Goal: Task Accomplishment & Management: Use online tool/utility

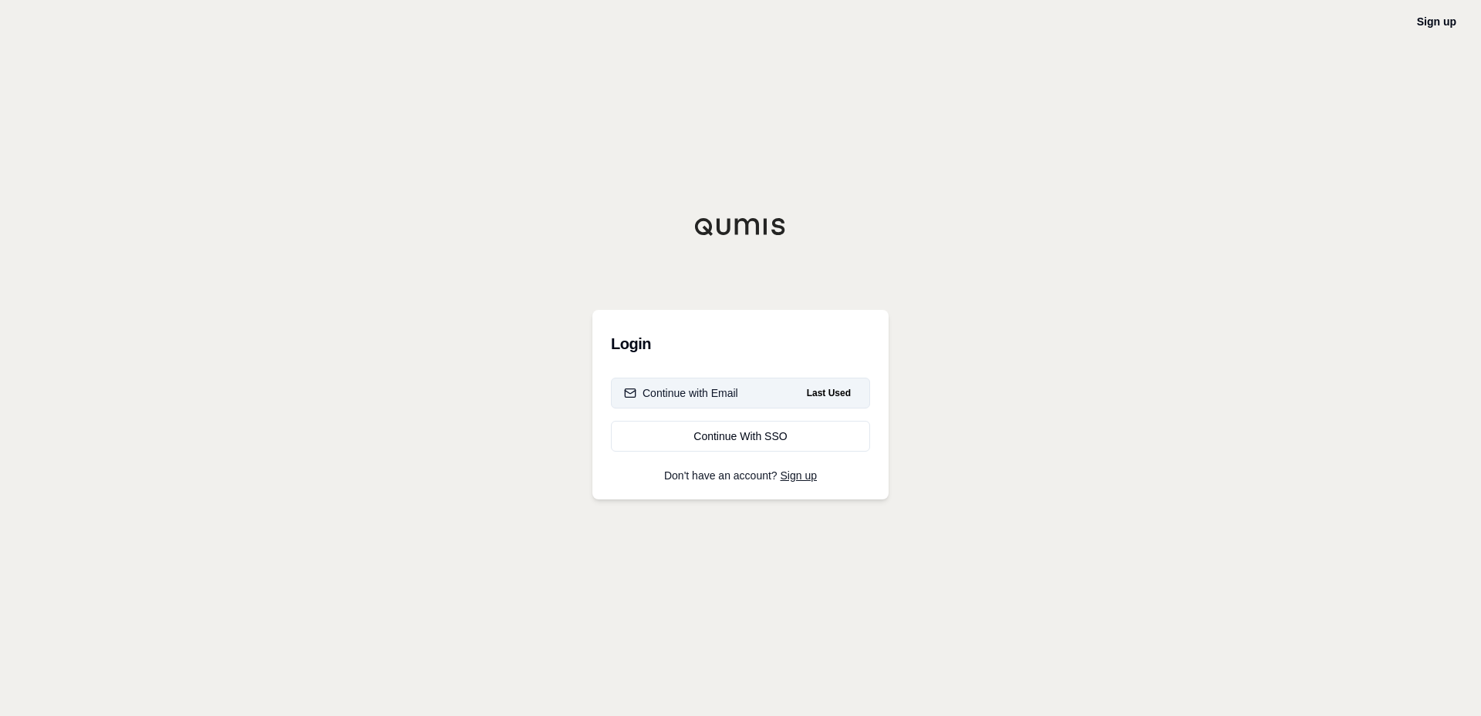
click at [725, 397] on div "Continue with Email" at bounding box center [681, 393] width 114 height 15
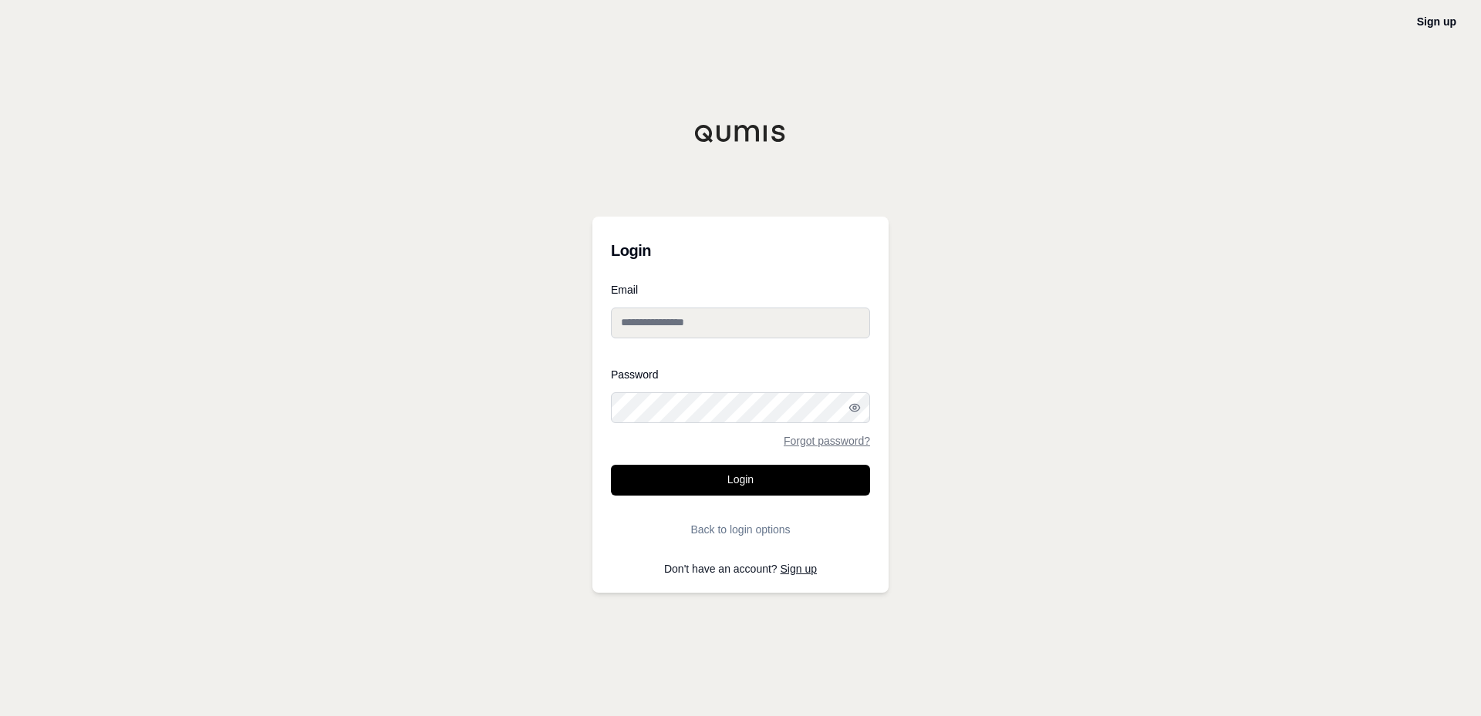
type input "**********"
click at [722, 480] on button "Login" at bounding box center [740, 480] width 259 height 31
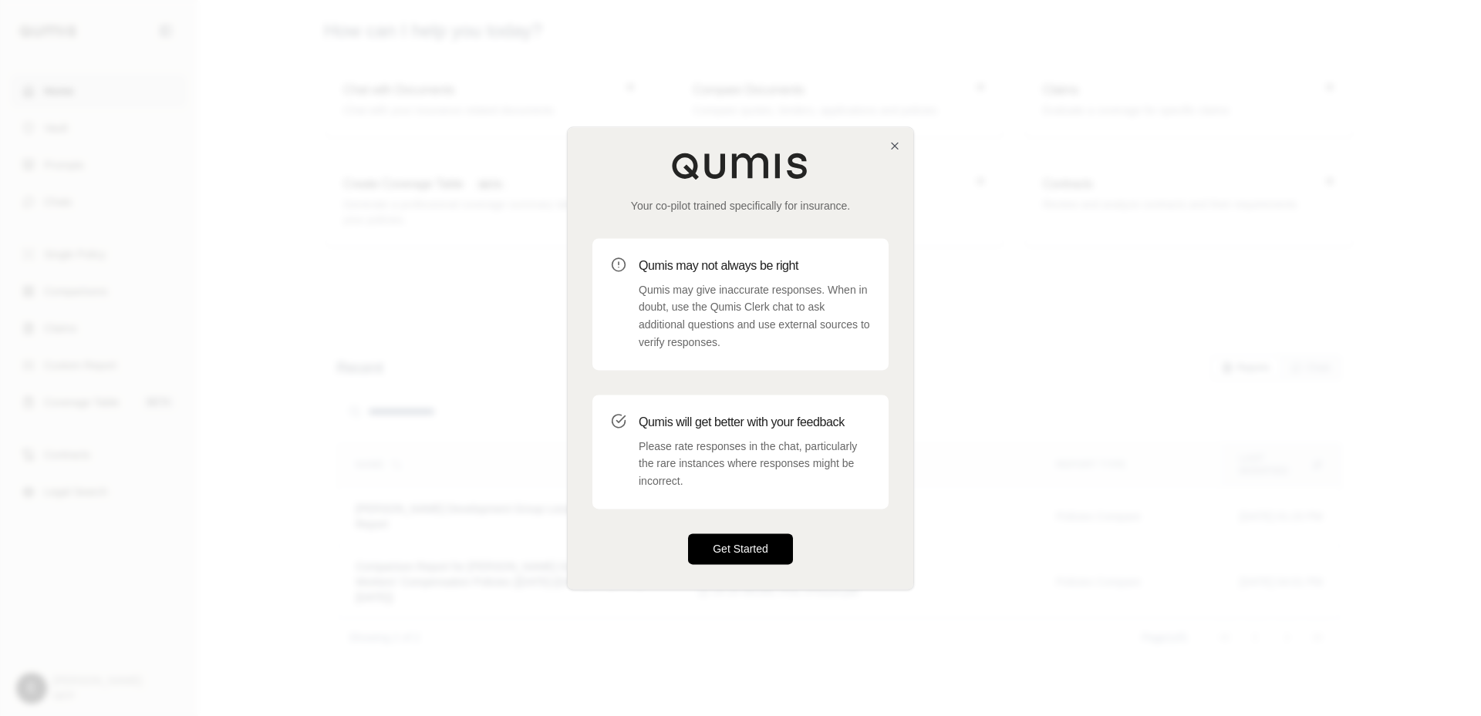
click at [752, 551] on button "Get Started" at bounding box center [740, 549] width 105 height 31
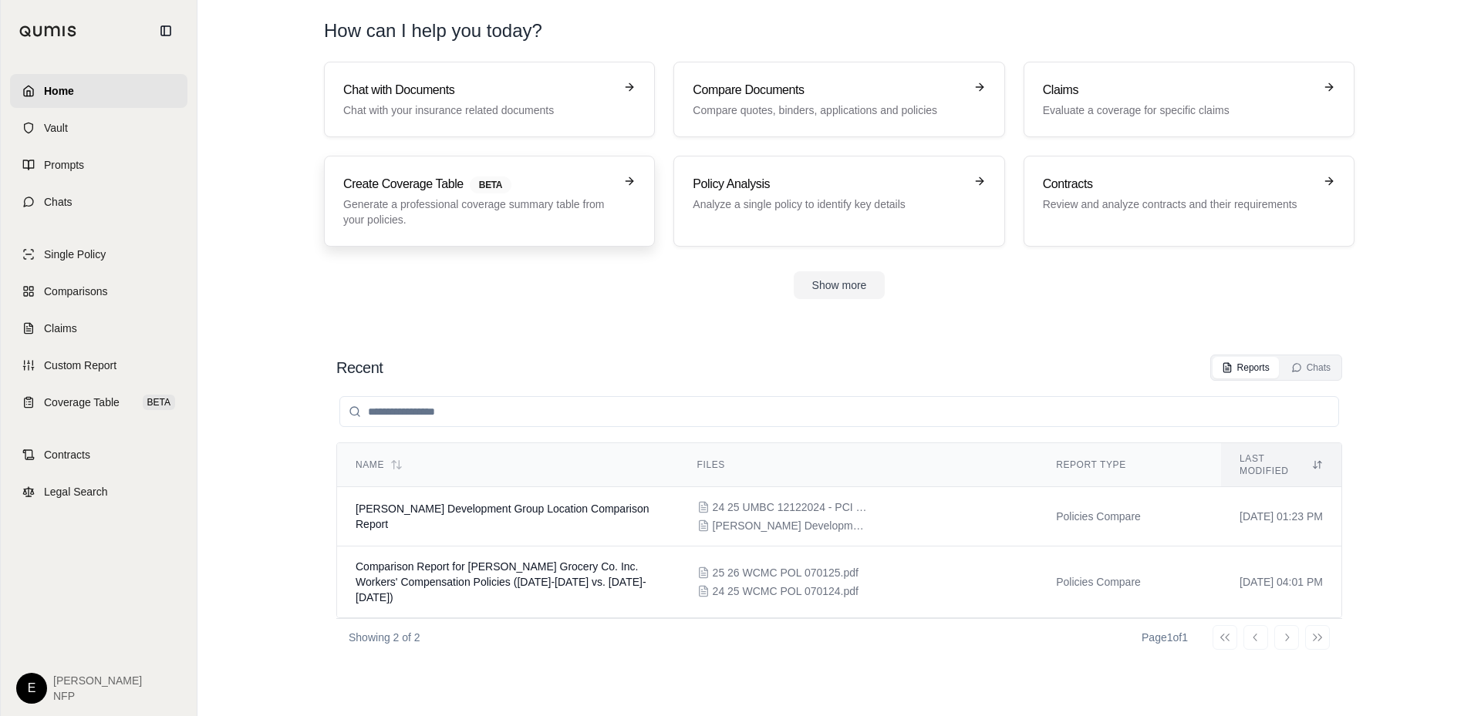
click at [628, 179] on icon at bounding box center [629, 181] width 12 height 12
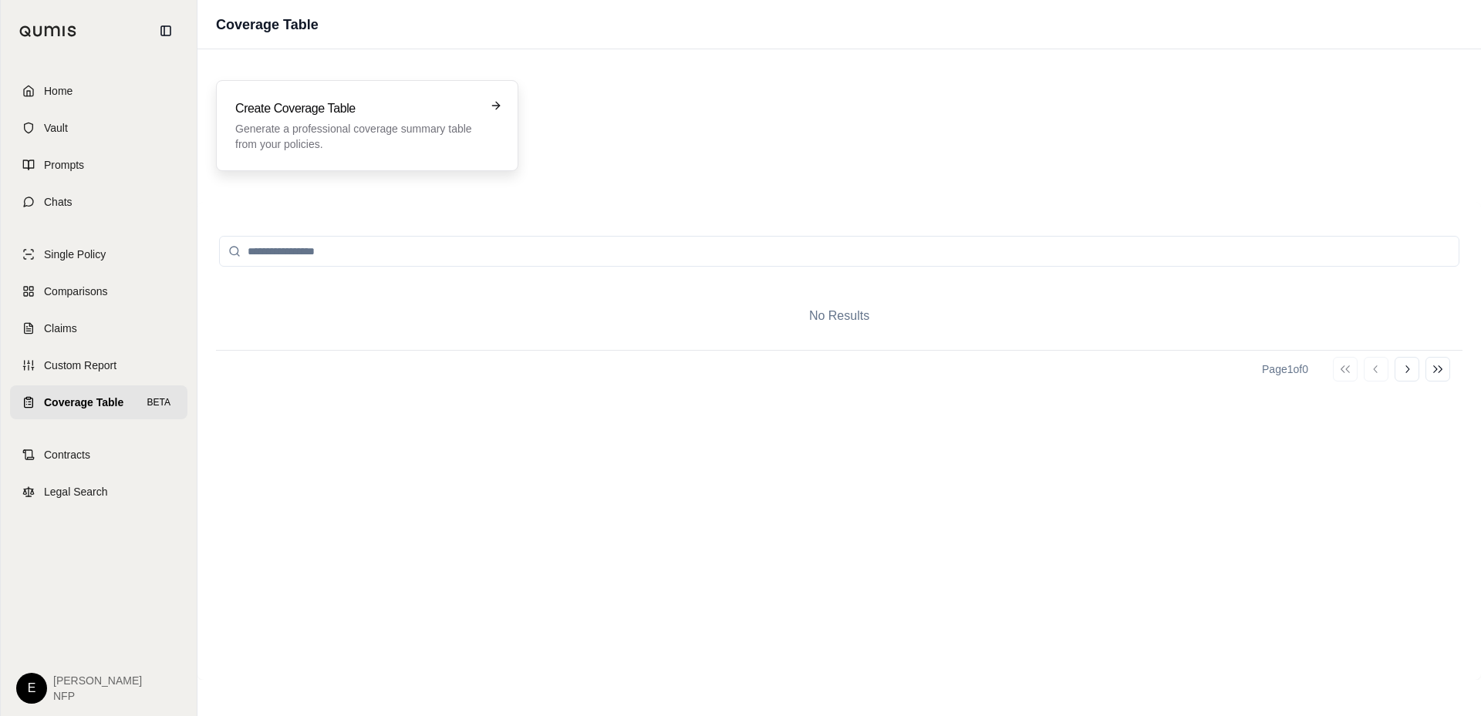
click at [488, 105] on div "Create Coverage Table Generate a professional coverage summary table from your …" at bounding box center [367, 125] width 264 height 52
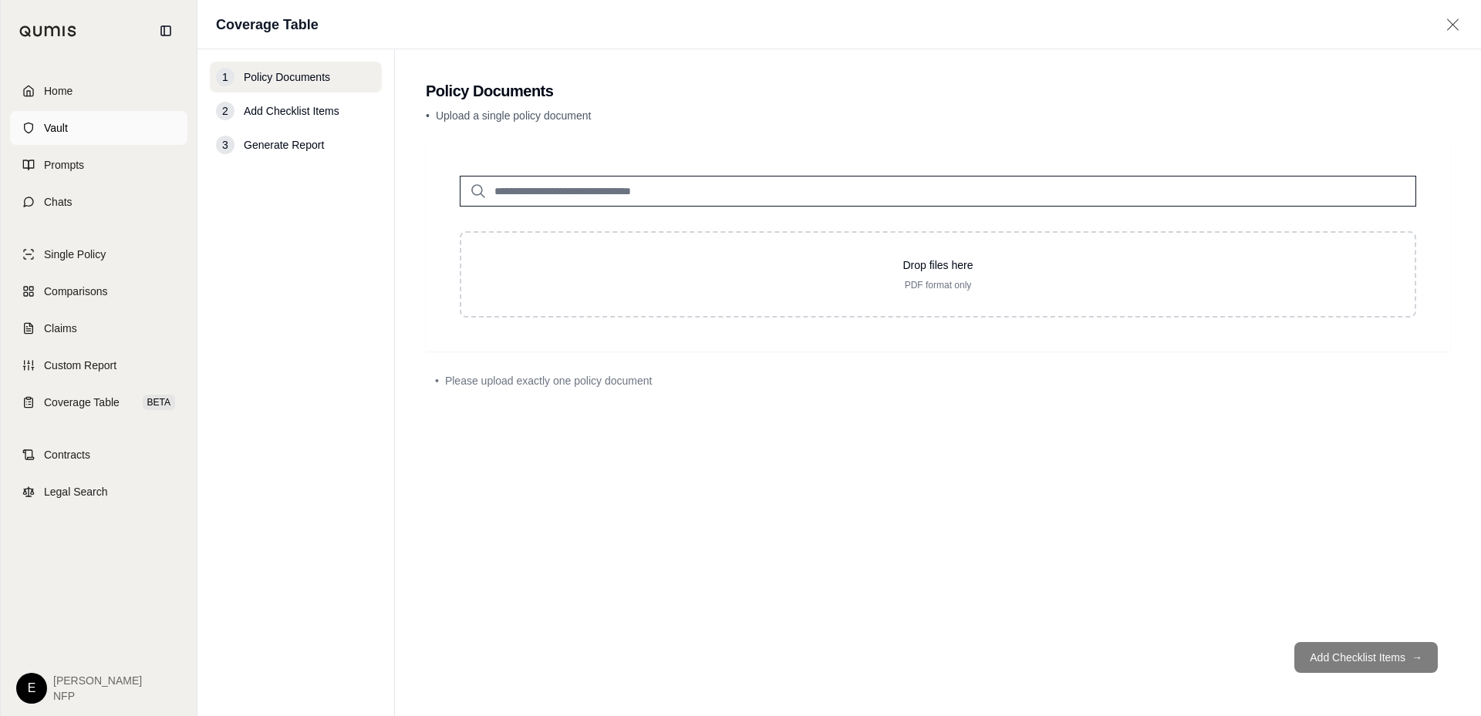
click at [55, 131] on span "Vault" at bounding box center [56, 127] width 24 height 15
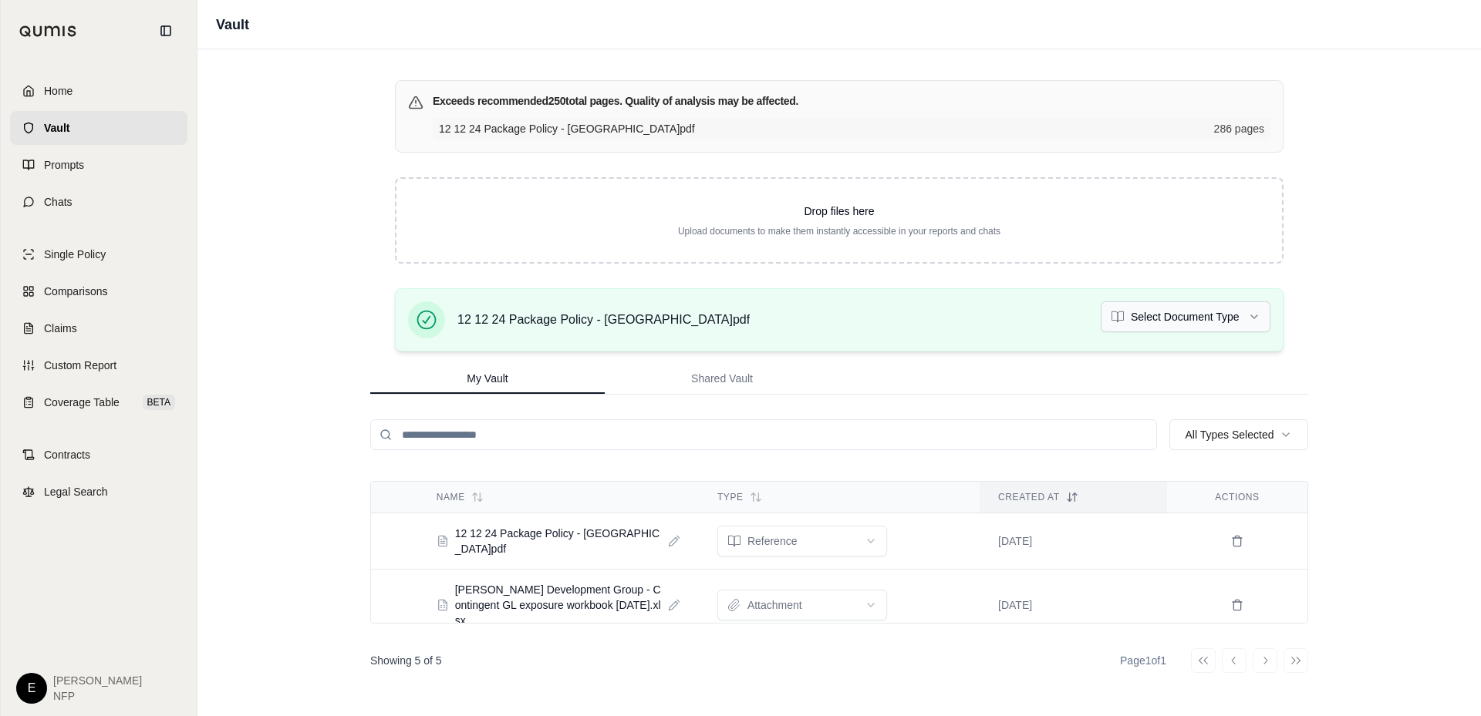
click at [1219, 315] on html "Home Vault Prompts Chats Single Policy Comparisons Claims Custom Report Coverag…" at bounding box center [740, 358] width 1481 height 716
click at [72, 398] on span "Coverage Table" at bounding box center [82, 402] width 76 height 15
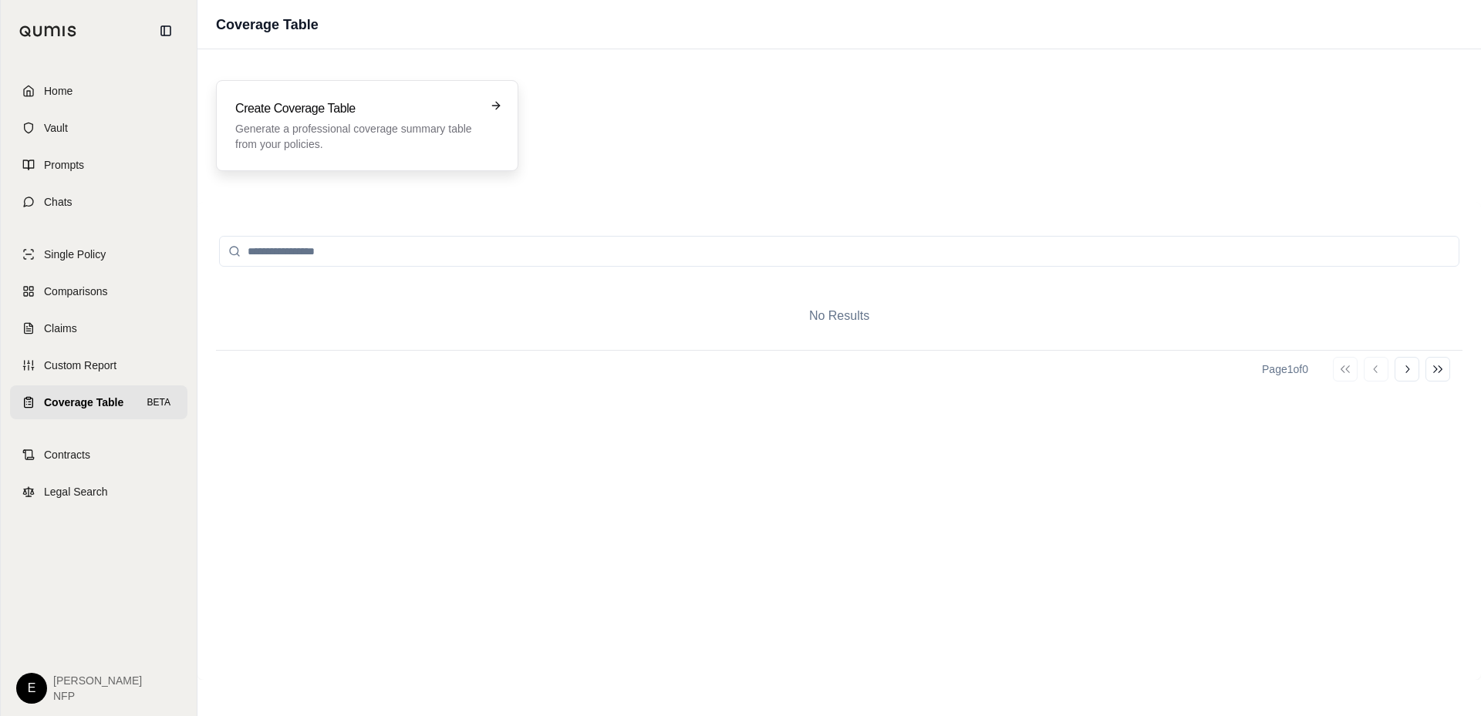
click at [481, 111] on div "Create Coverage Table Generate a professional coverage summary table from your …" at bounding box center [367, 125] width 264 height 52
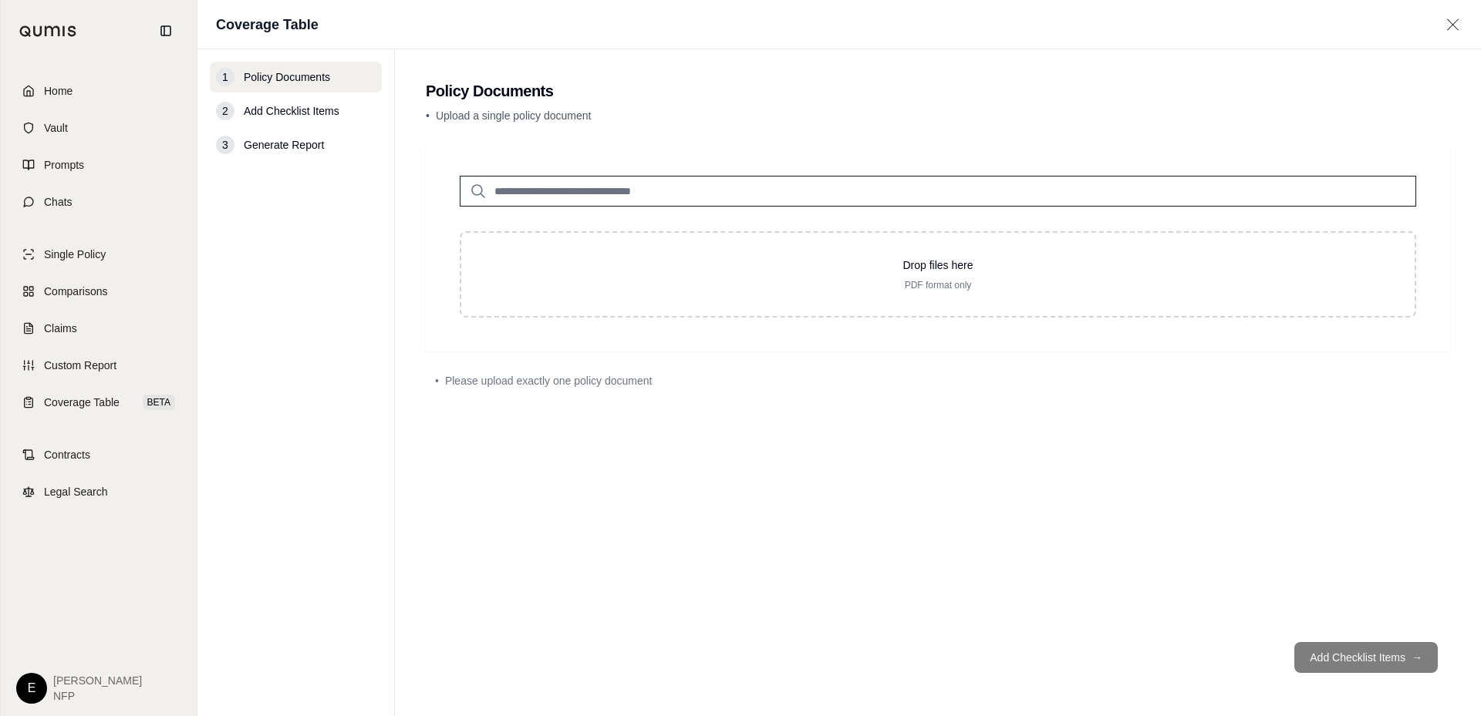
click at [621, 195] on input "search" at bounding box center [938, 191] width 956 height 31
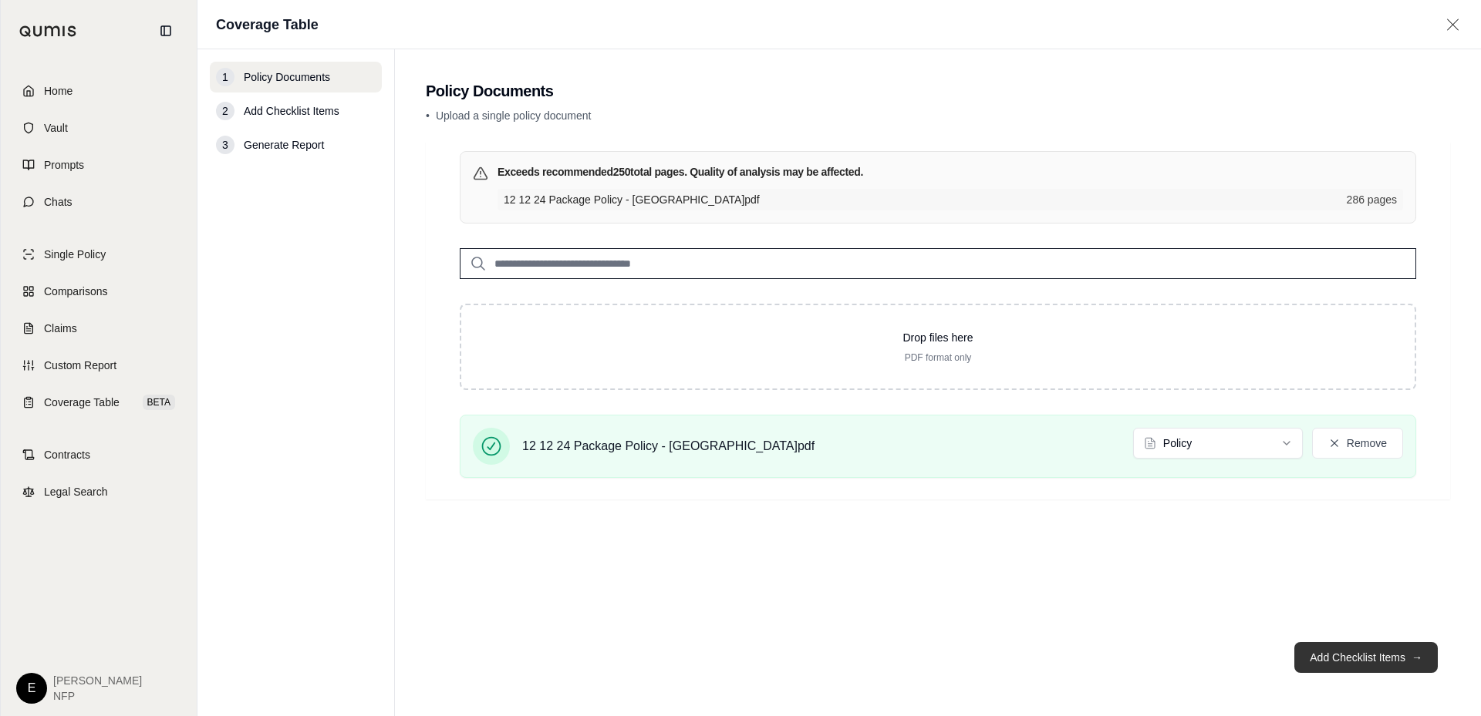
click at [1361, 661] on button "Add Checklist Items →" at bounding box center [1365, 657] width 143 height 31
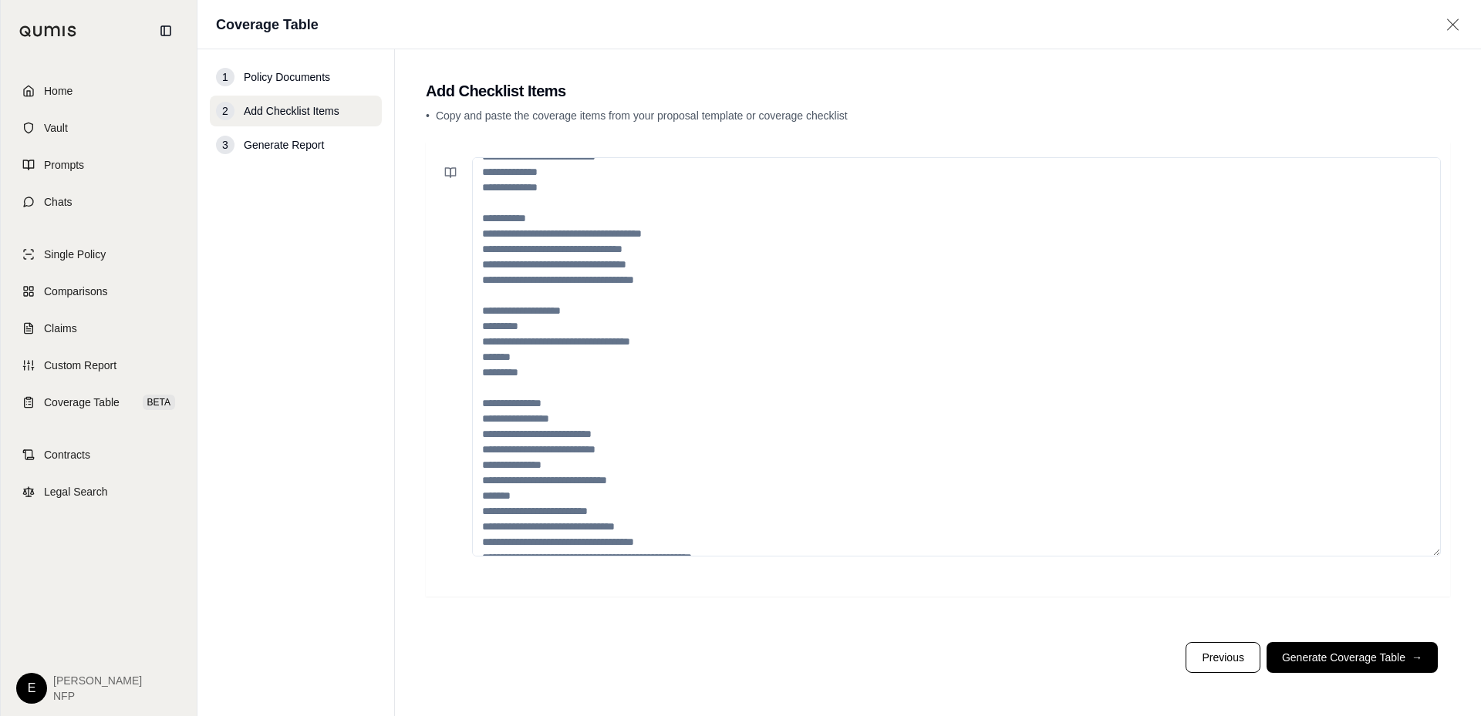
scroll to position [262, 0]
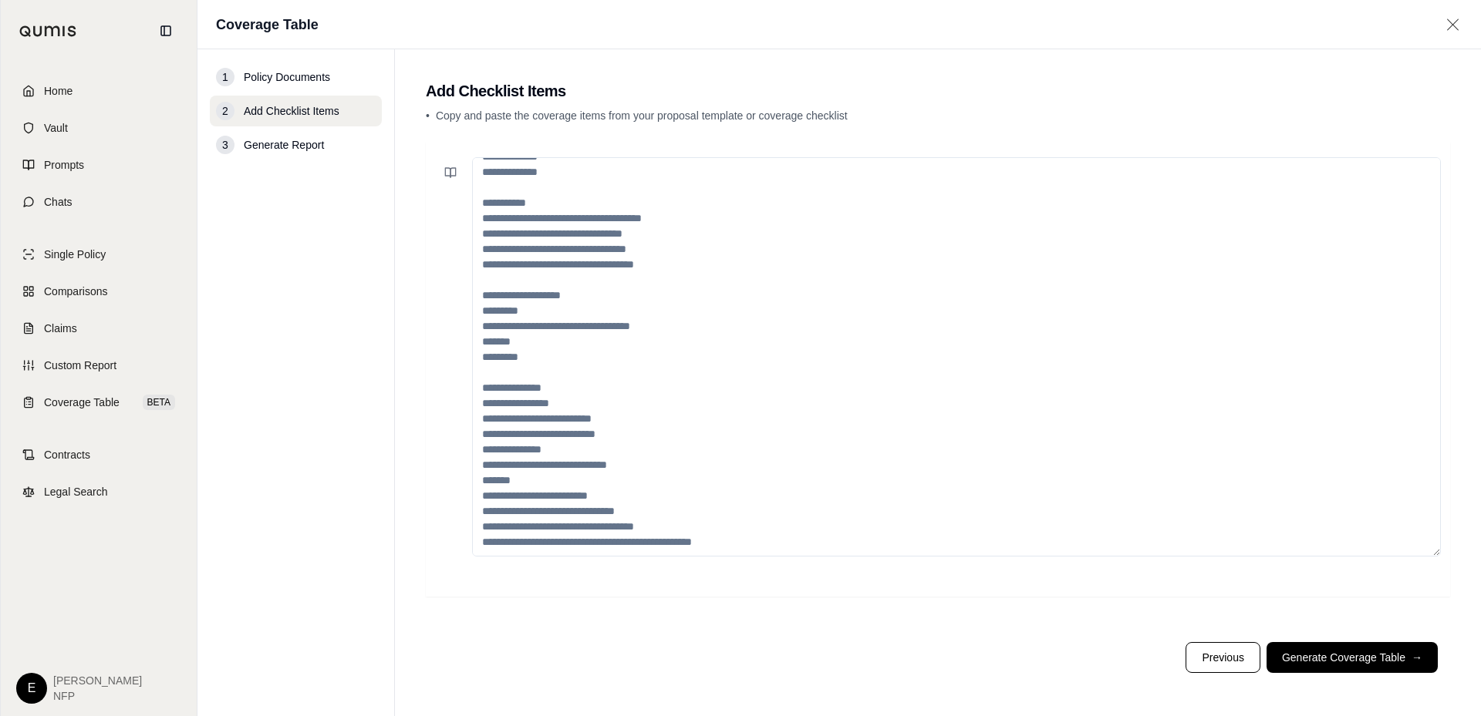
click at [740, 531] on textarea at bounding box center [956, 356] width 968 height 399
click at [740, 532] on textarea at bounding box center [956, 356] width 968 height 399
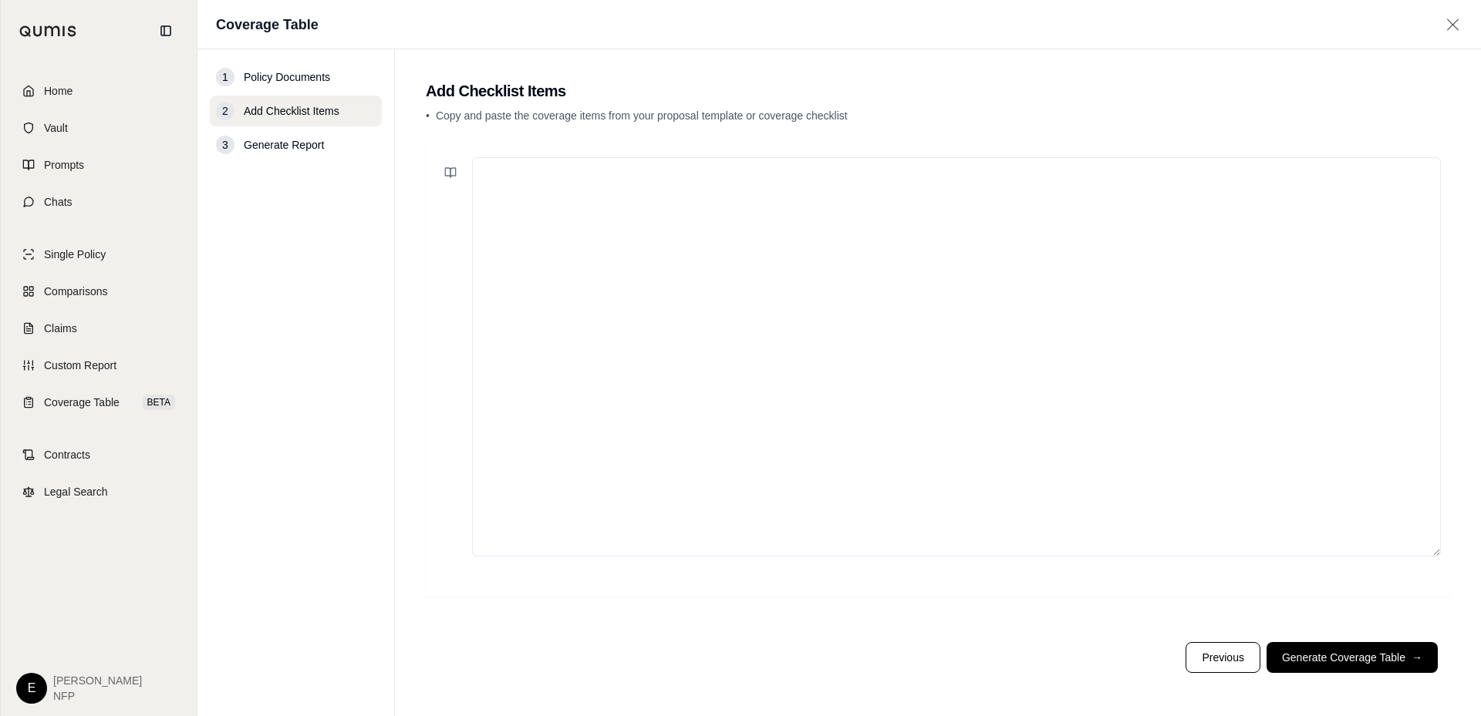
scroll to position [0, 0]
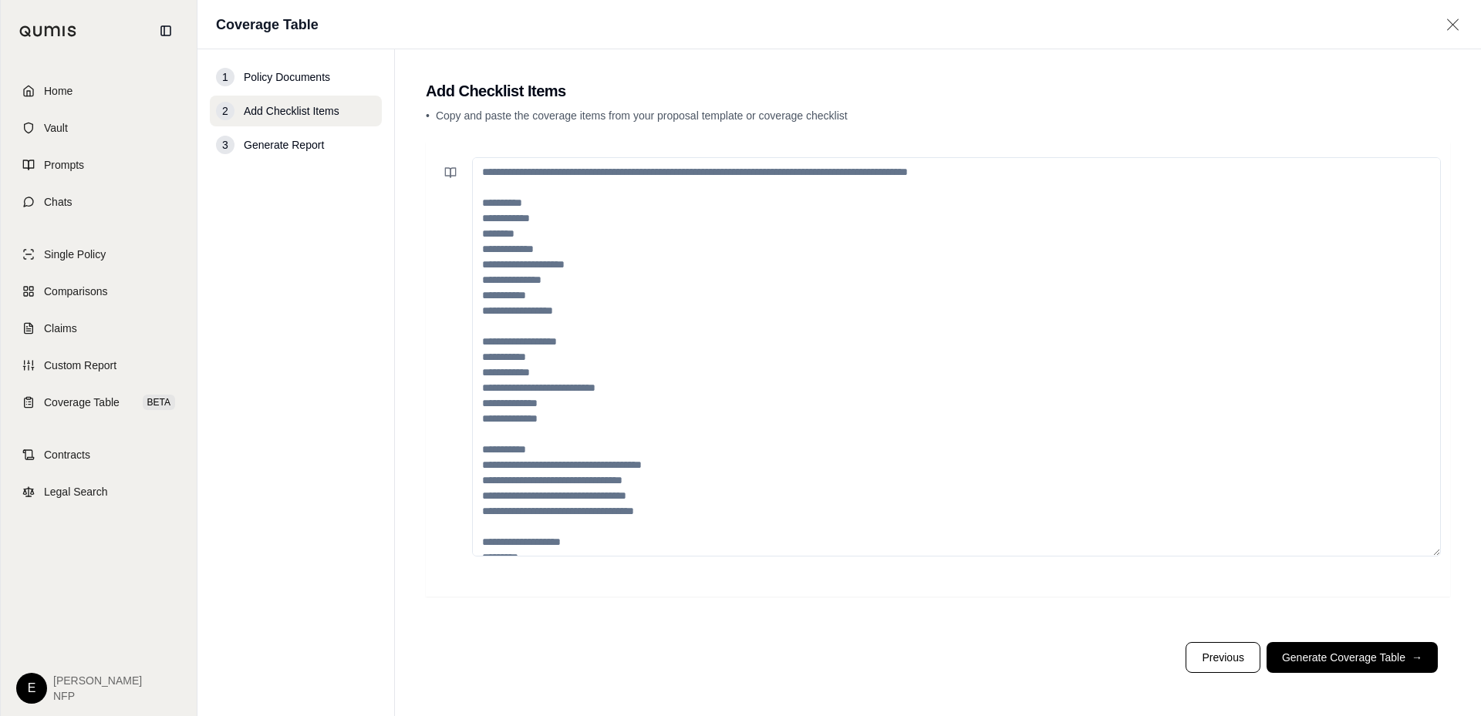
drag, startPoint x: 481, startPoint y: 217, endPoint x: 526, endPoint y: 281, distance: 78.7
click at [706, 433] on textarea at bounding box center [956, 356] width 968 height 399
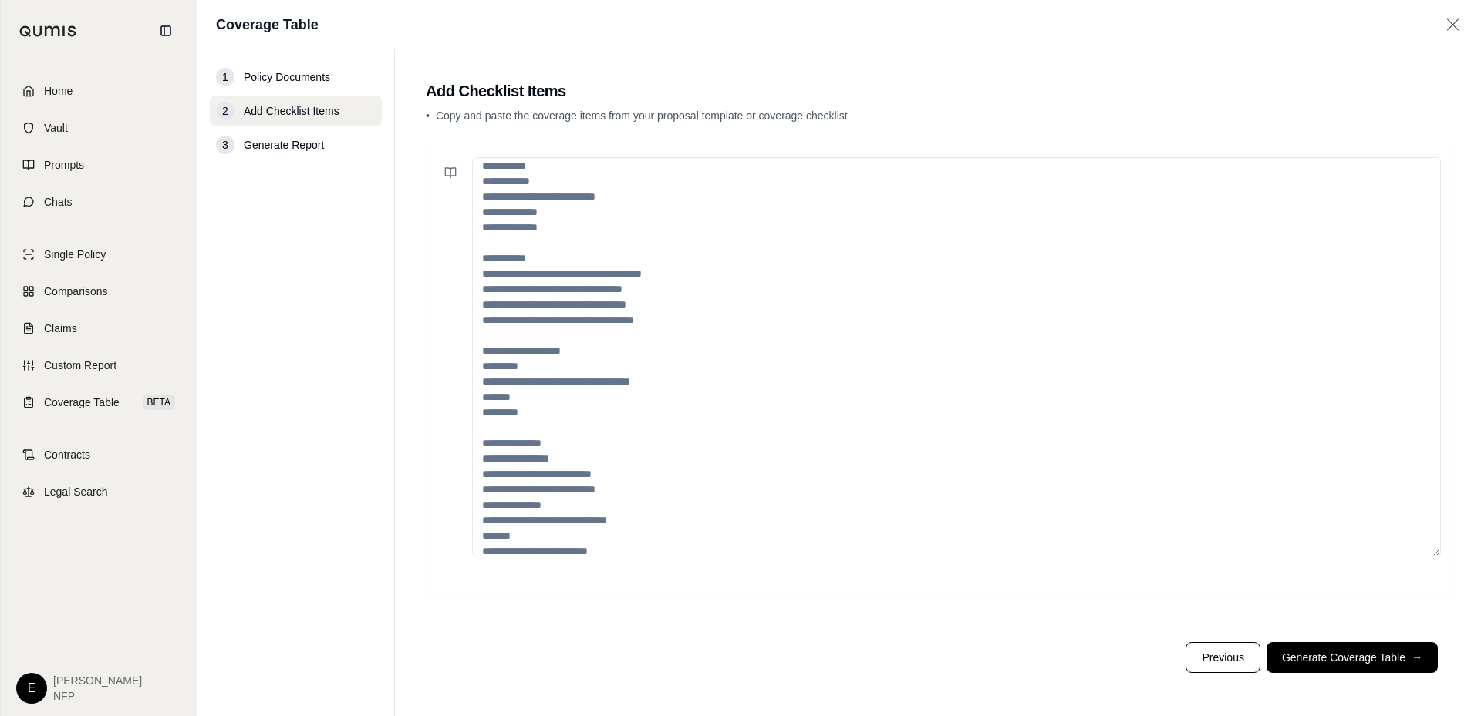
scroll to position [262, 0]
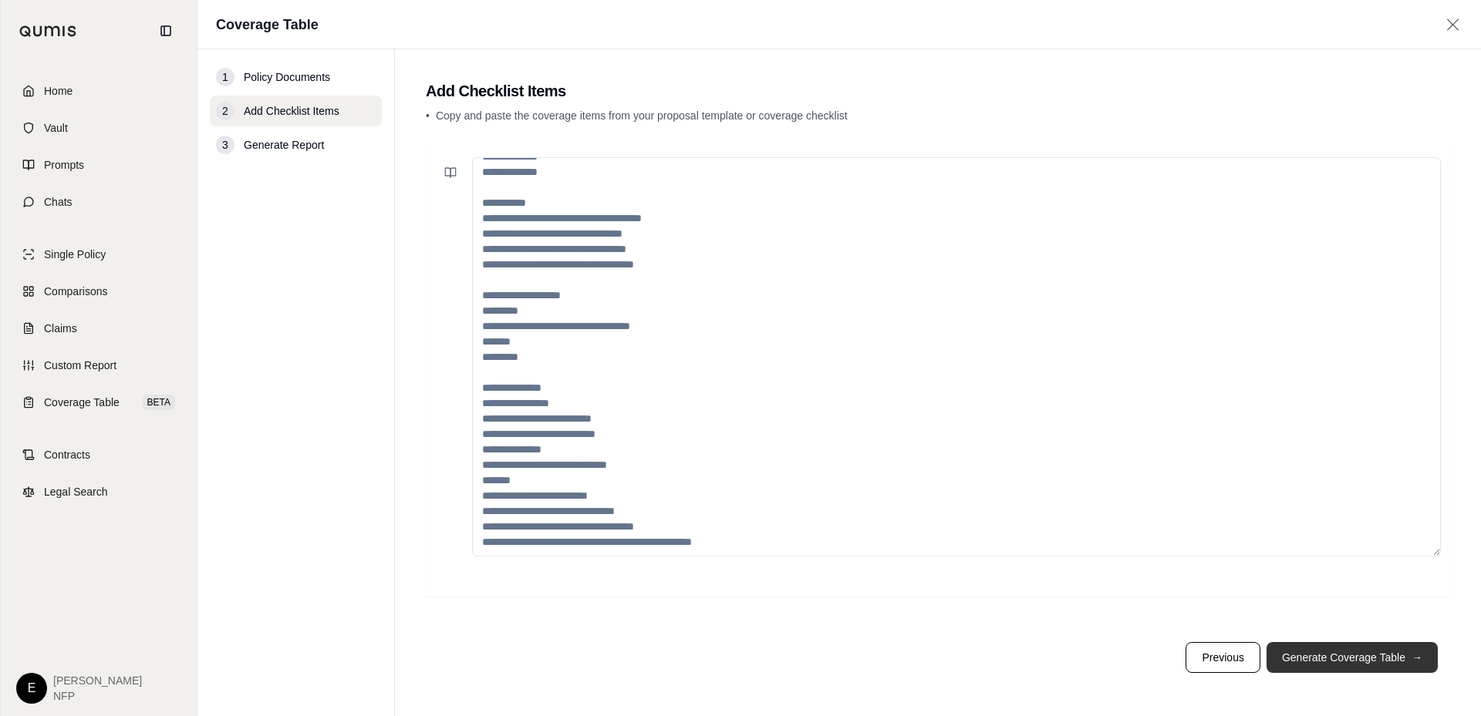
click at [1363, 655] on button "Generate Coverage Table →" at bounding box center [1351, 657] width 171 height 31
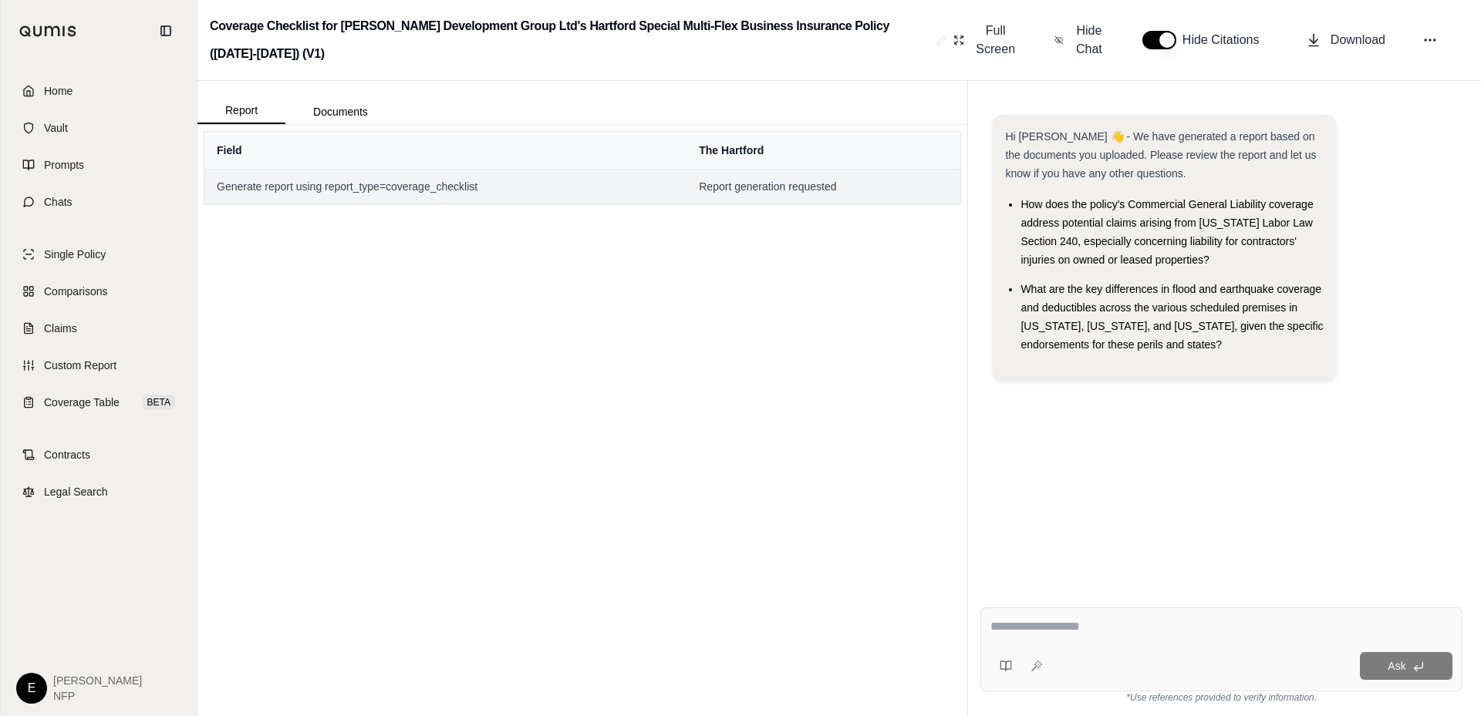
click at [332, 185] on span "Generate report using report_type=coverage_checklist" at bounding box center [445, 186] width 457 height 15
drag, startPoint x: 332, startPoint y: 185, endPoint x: 445, endPoint y: 184, distance: 112.6
click at [445, 184] on span "Generate report using report_type=coverage_checklist" at bounding box center [445, 186] width 457 height 15
drag, startPoint x: 430, startPoint y: 193, endPoint x: 323, endPoint y: 183, distance: 107.7
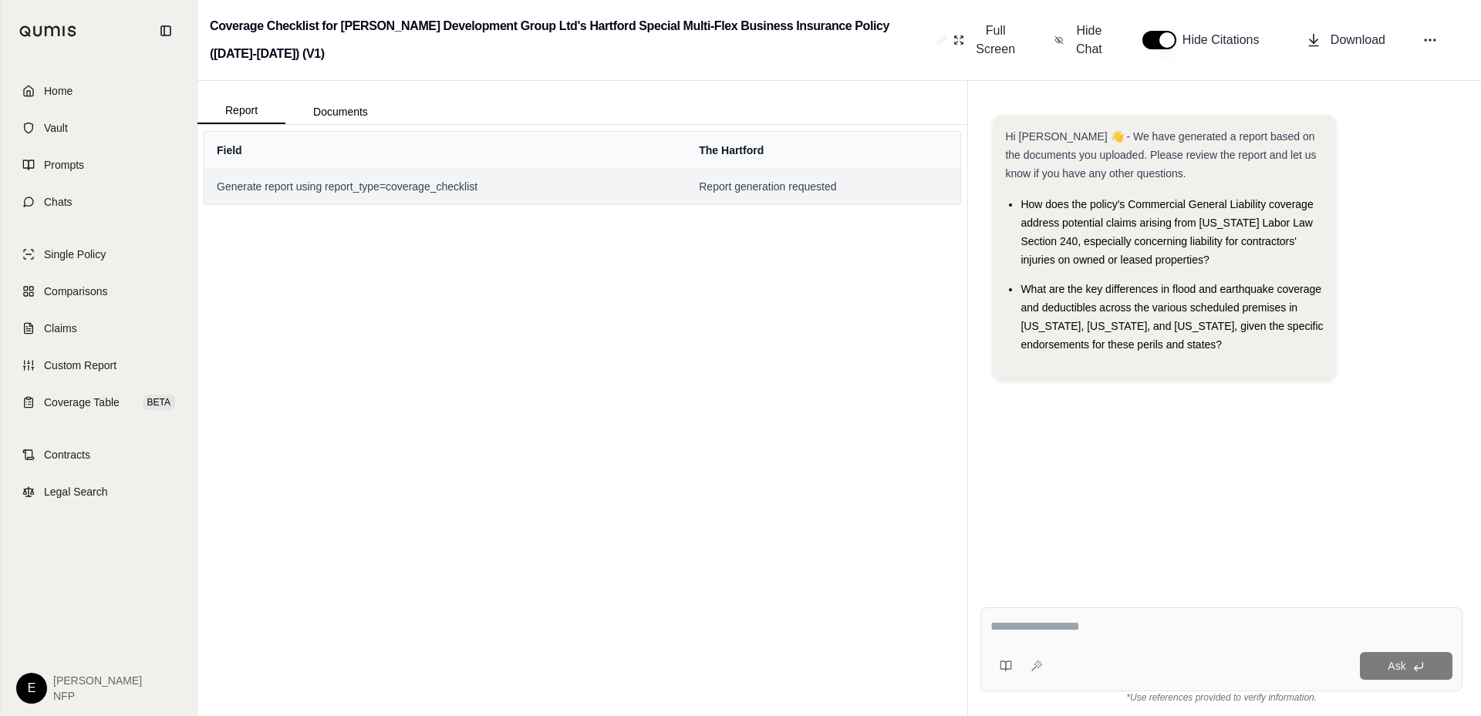
click at [323, 183] on span "Generate report using report_type=coverage_checklist" at bounding box center [445, 186] width 457 height 15
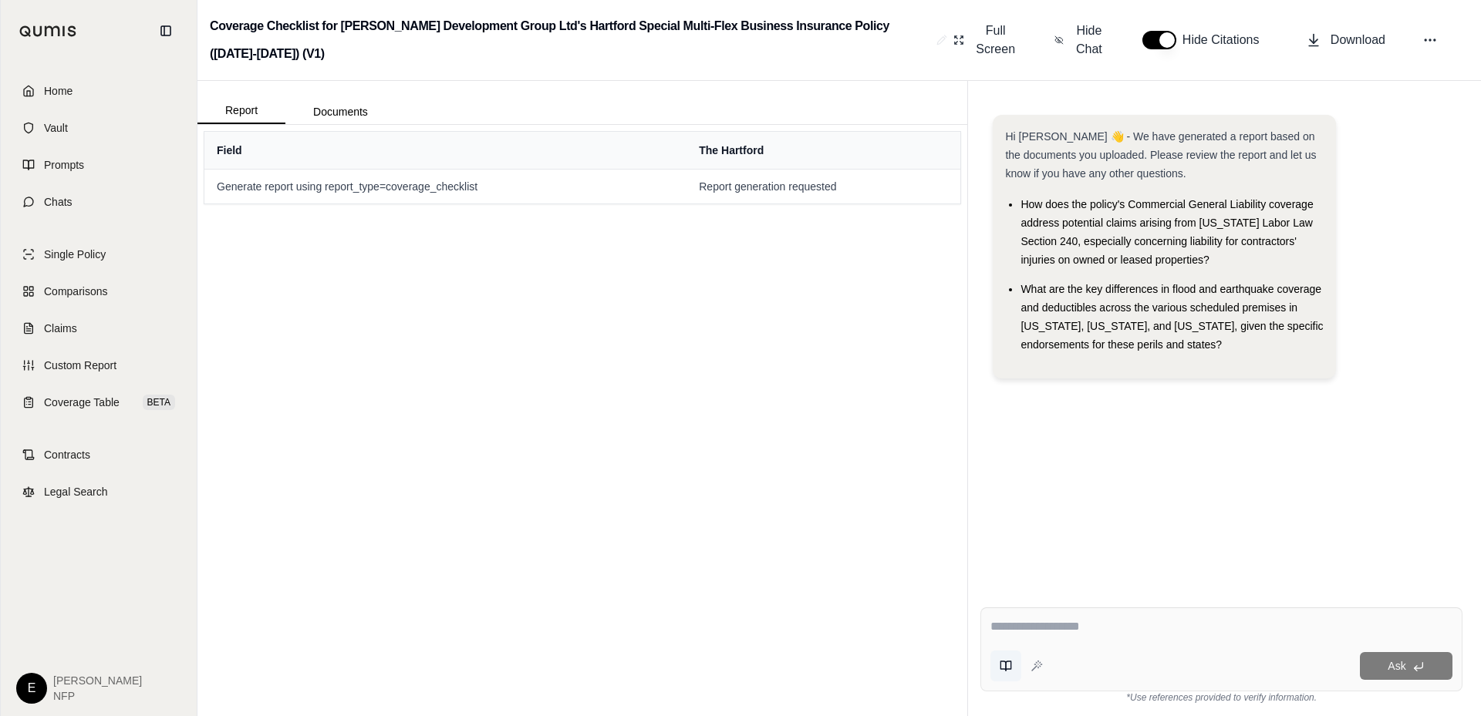
click at [1010, 664] on icon at bounding box center [1005, 666] width 12 height 12
click at [1035, 669] on icon at bounding box center [1034, 668] width 5 height 5
type textarea "**********"
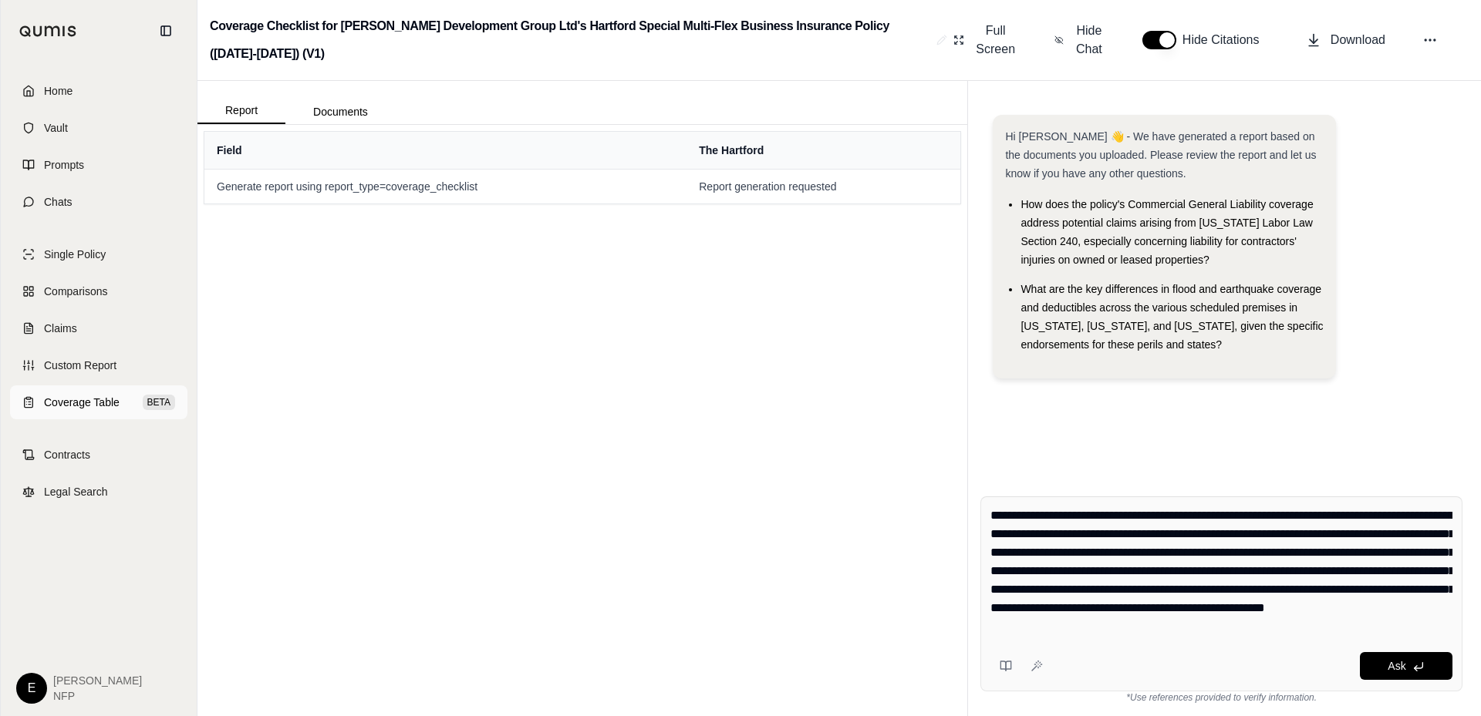
click at [89, 403] on span "Coverage Table" at bounding box center [82, 402] width 76 height 15
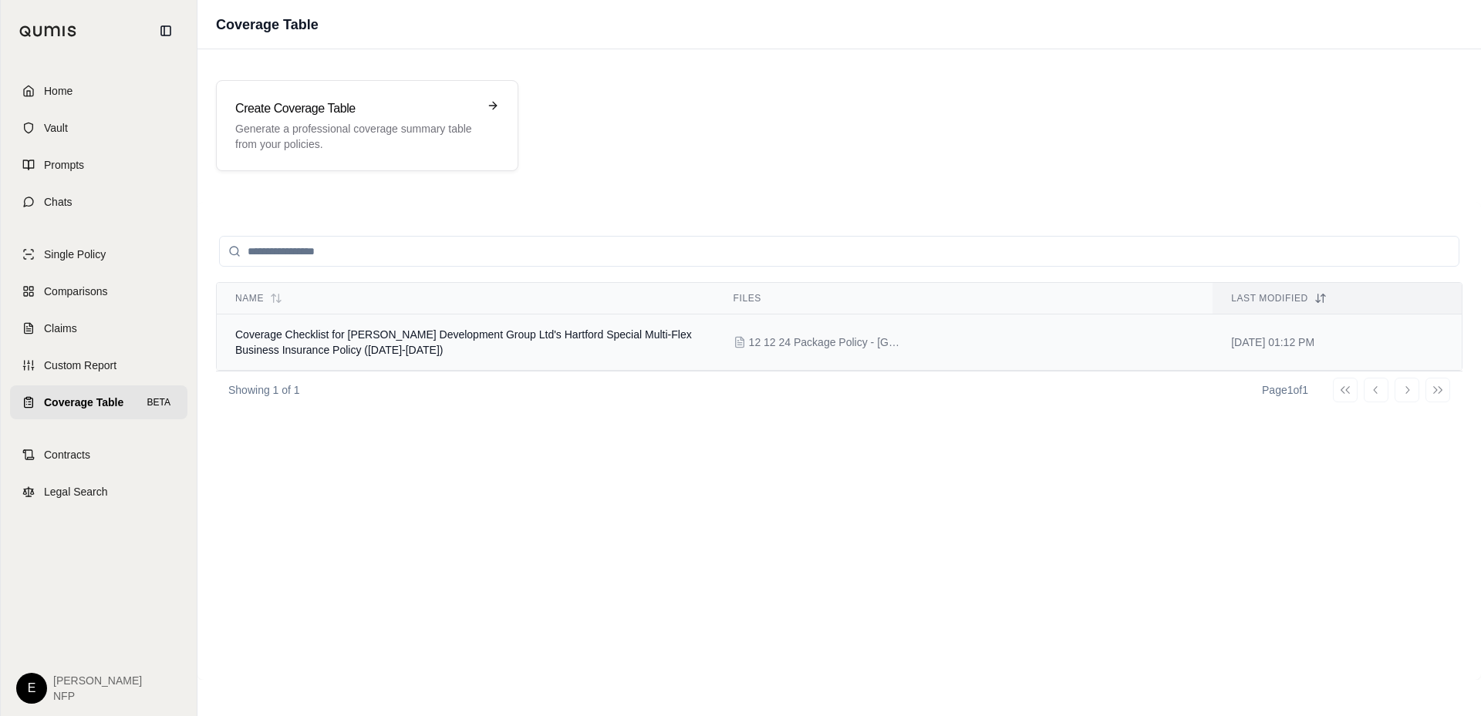
click at [318, 328] on span "Coverage Checklist for [PERSON_NAME] Development Group Ltd's Hartford Special M…" at bounding box center [463, 342] width 456 height 28
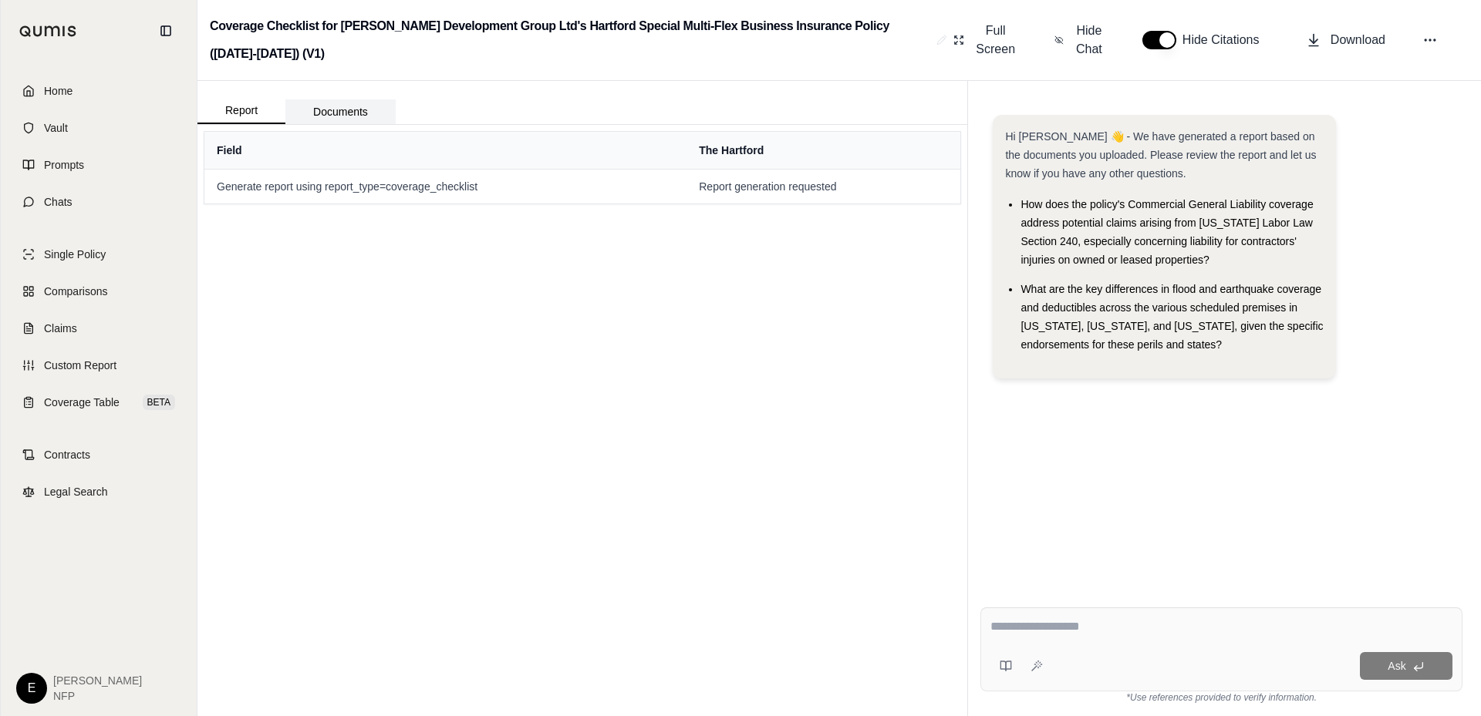
click at [335, 120] on button "Documents" at bounding box center [340, 111] width 110 height 25
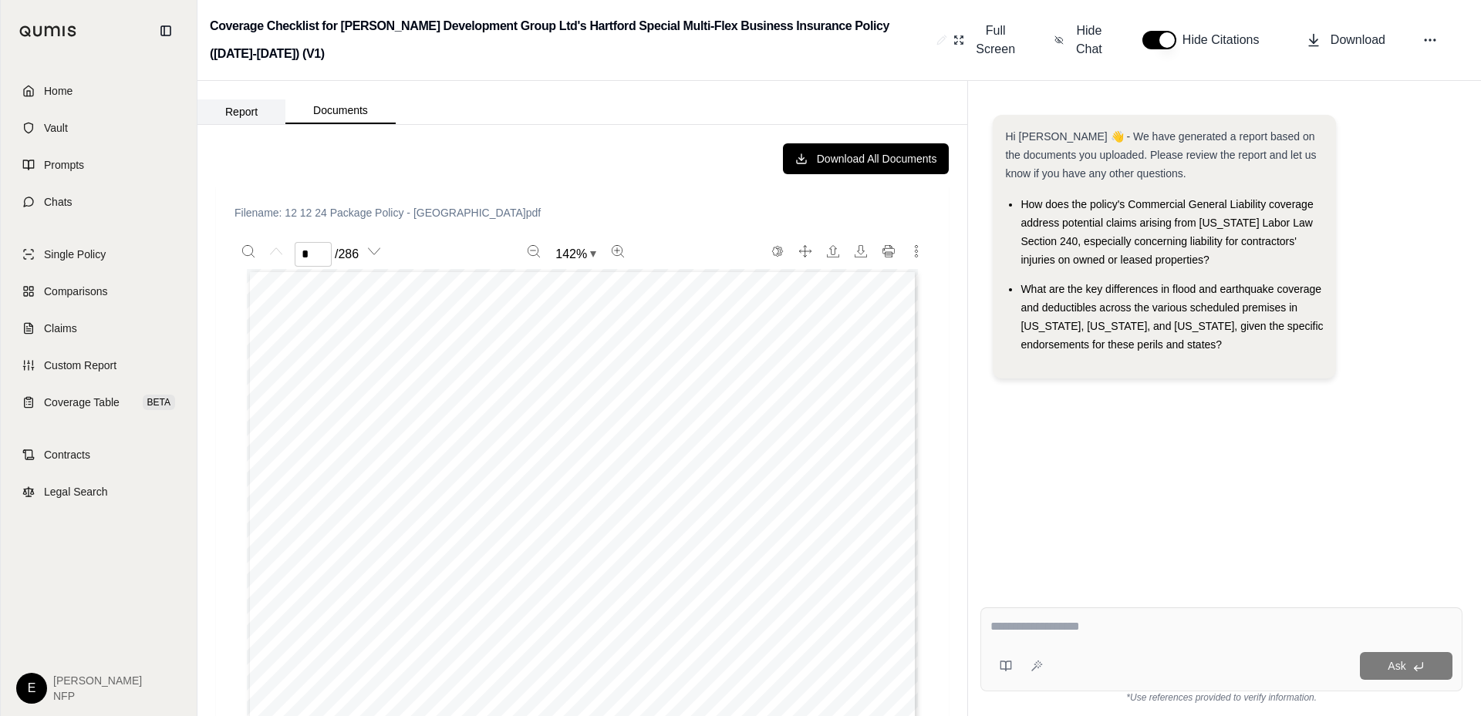
click at [251, 116] on button "Report" at bounding box center [241, 111] width 88 height 25
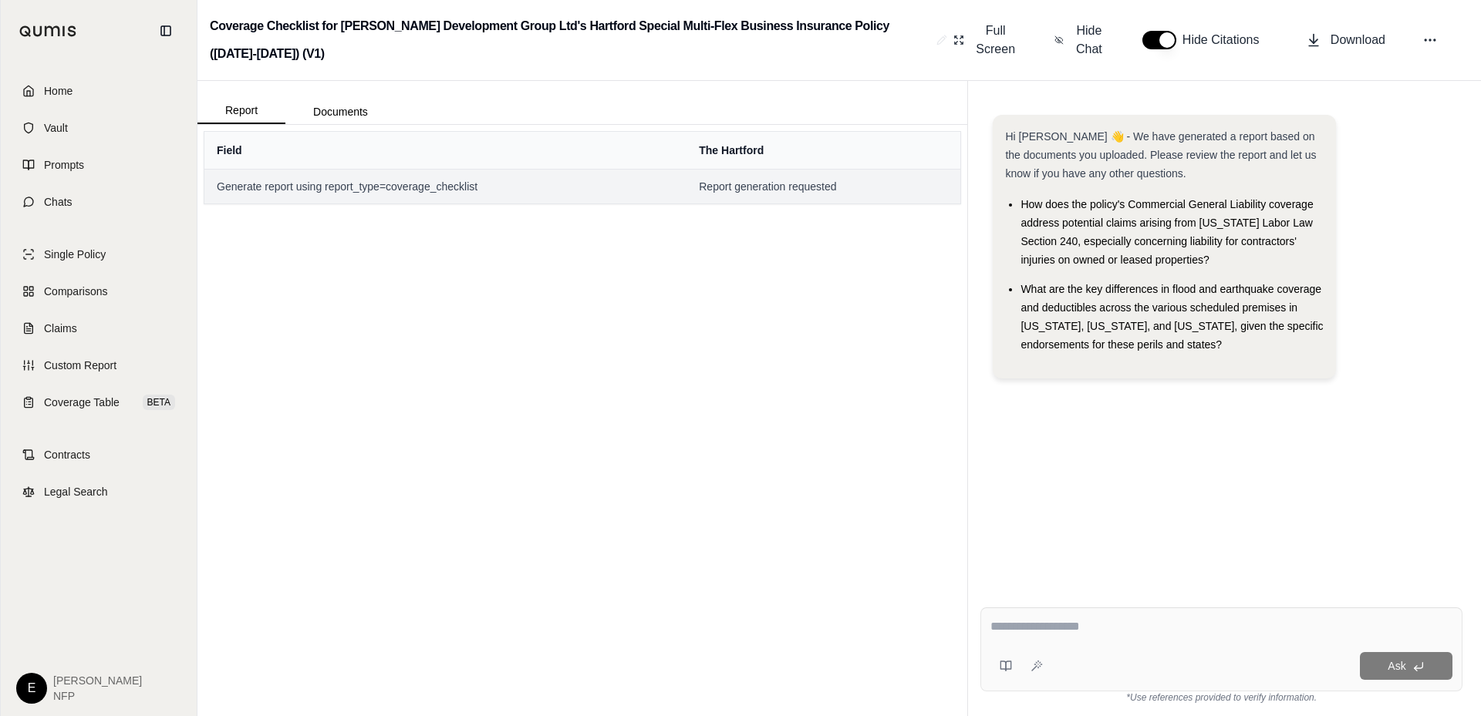
click at [350, 184] on span "Generate report using report_type=coverage_checklist" at bounding box center [445, 186] width 457 height 15
click at [490, 173] on td "Generate report using report_type=coverage_checklist" at bounding box center [445, 186] width 482 height 35
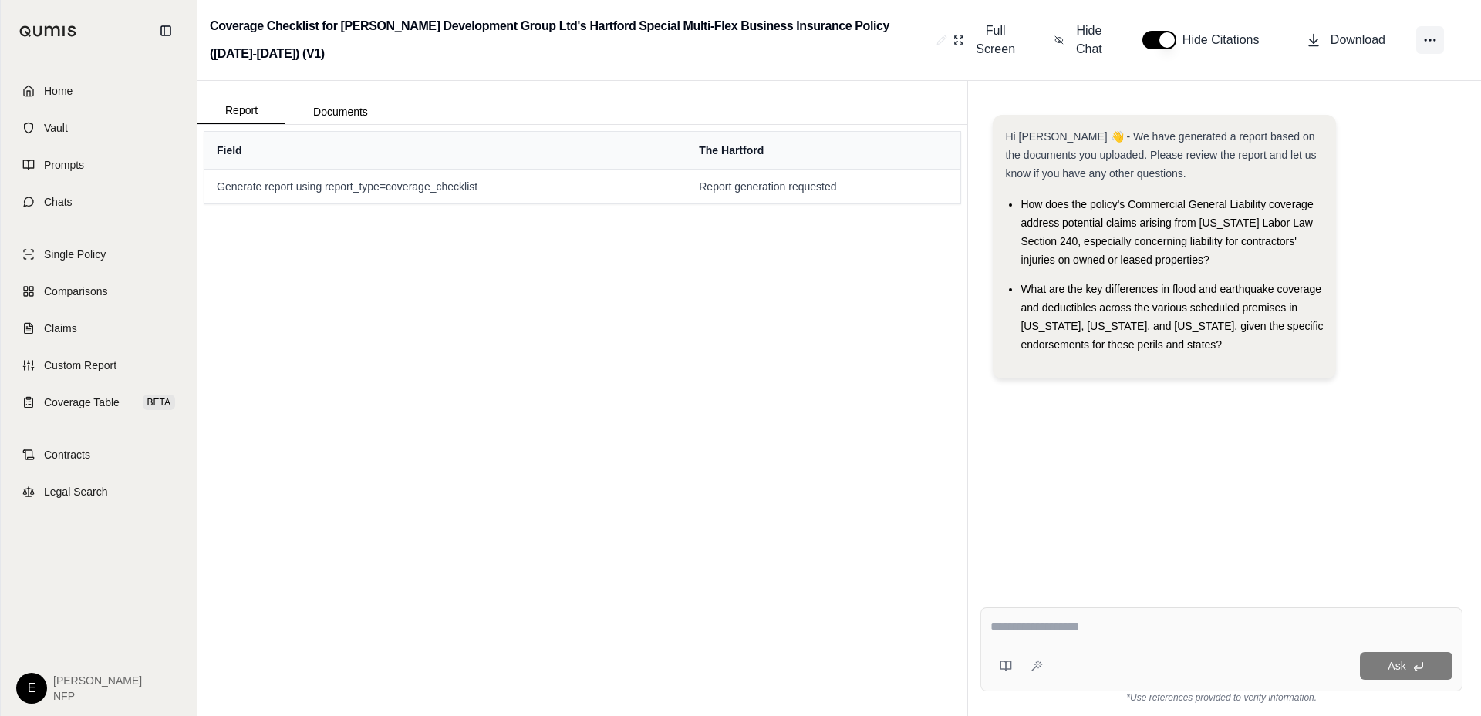
click at [1438, 39] on button at bounding box center [1430, 40] width 28 height 28
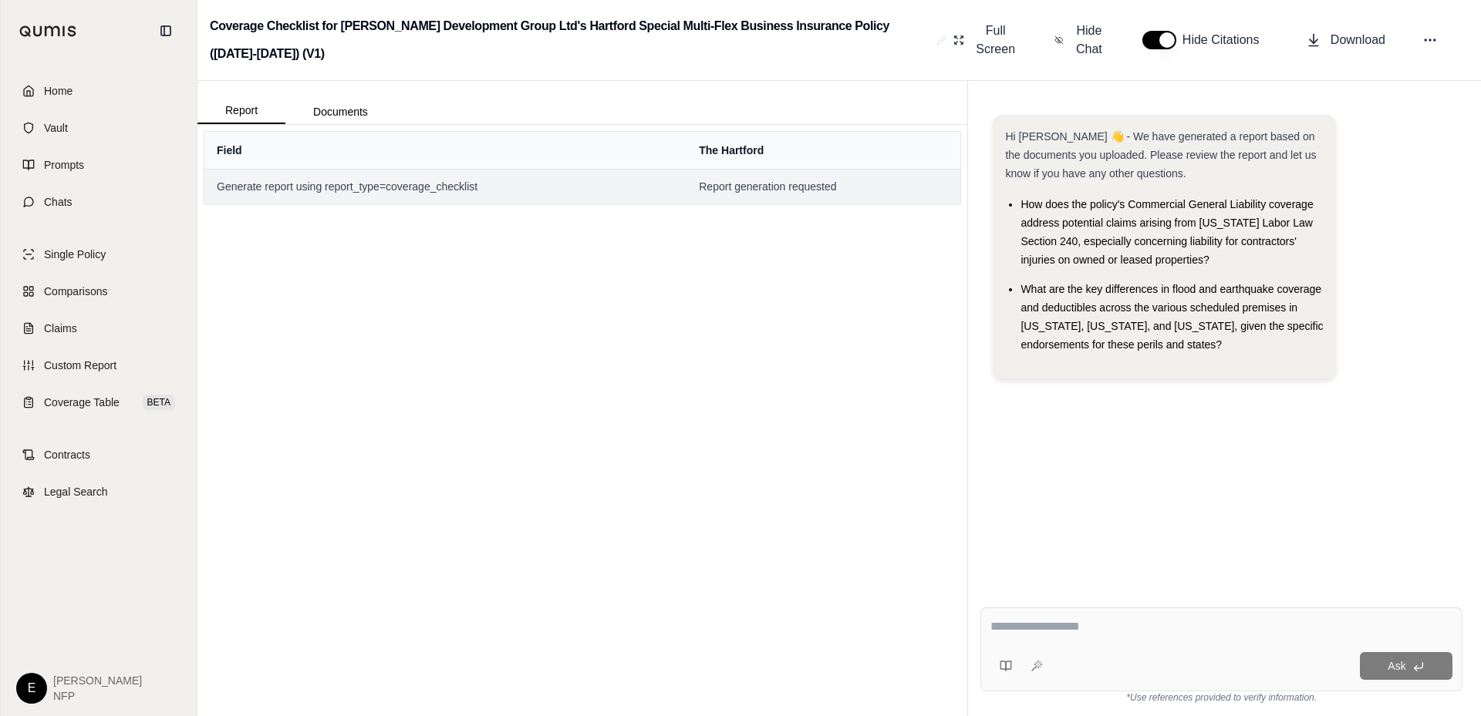
click at [552, 188] on span "Generate report using report_type=coverage_checklist" at bounding box center [445, 186] width 457 height 15
click at [520, 184] on span "Generate report using report_type=coverage_checklist" at bounding box center [445, 186] width 457 height 15
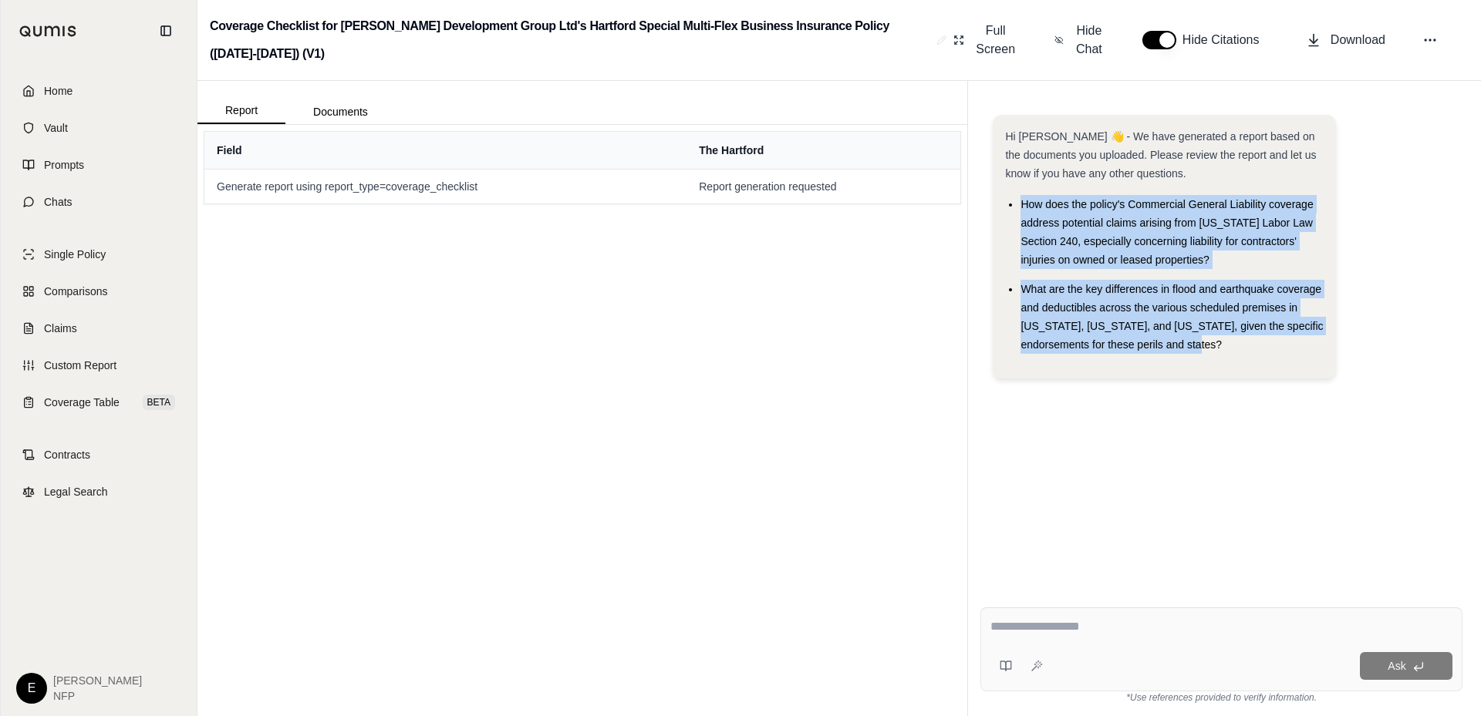
drag, startPoint x: 1007, startPoint y: 204, endPoint x: 1278, endPoint y: 349, distance: 308.1
click at [1278, 349] on ul "How does the policy's Commercial General Liability coverage address potential c…" at bounding box center [1164, 274] width 318 height 159
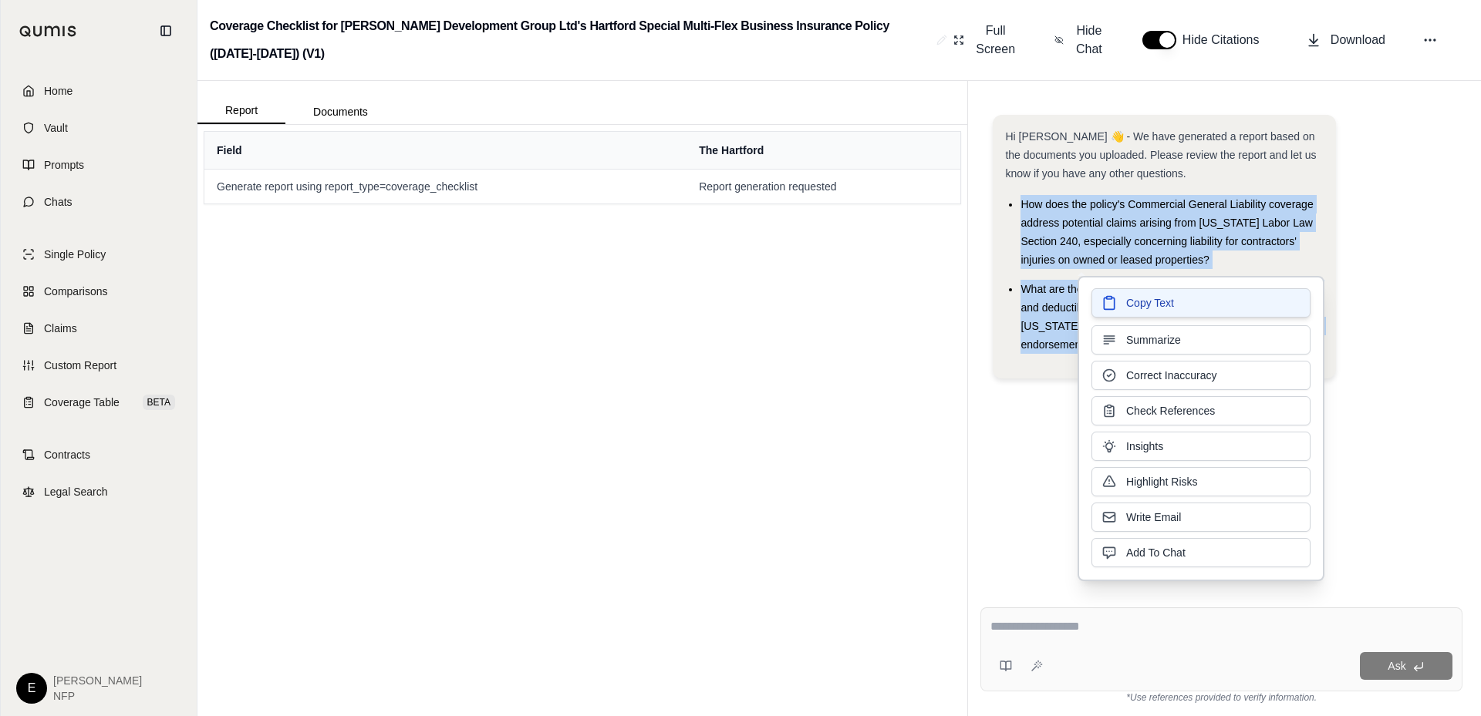
click at [1168, 305] on span "Copy Text" at bounding box center [1150, 302] width 48 height 15
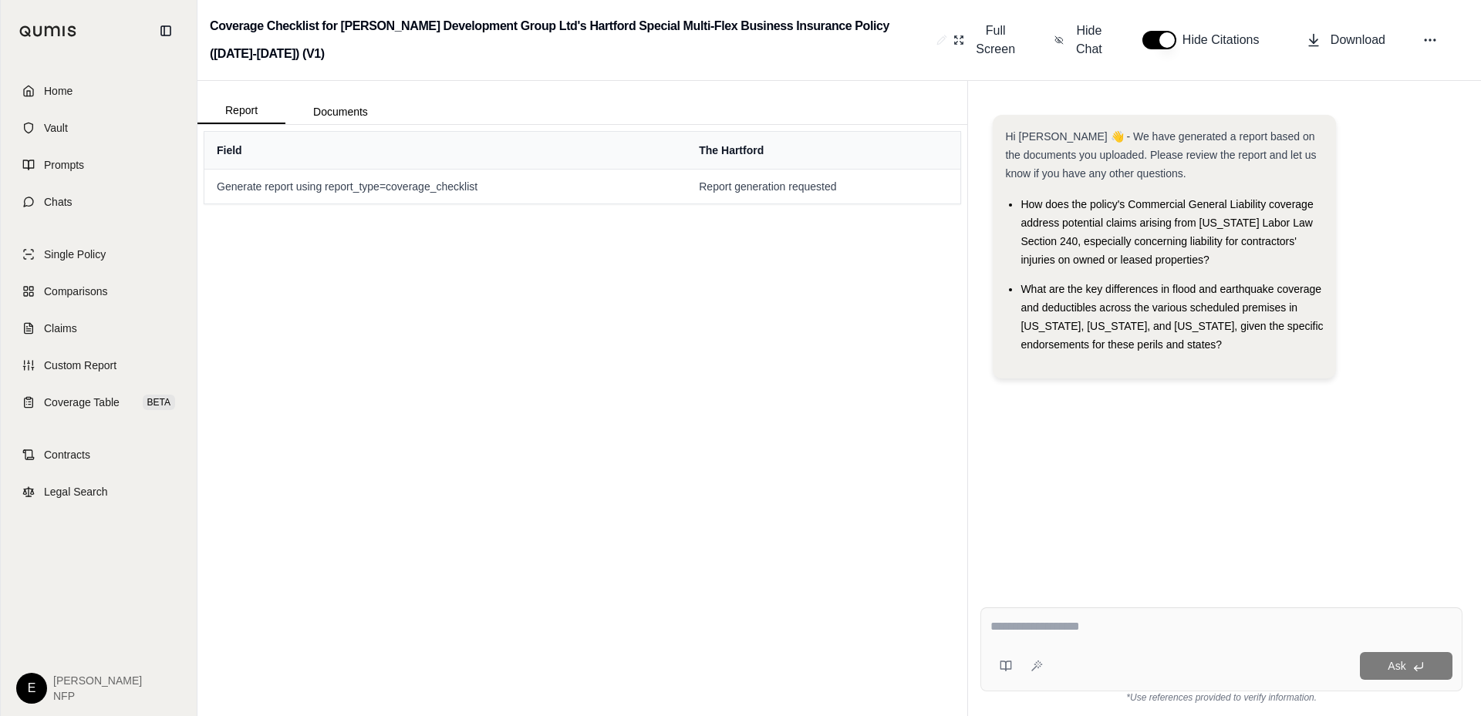
click at [1075, 630] on textarea at bounding box center [1221, 627] width 462 height 19
paste textarea "**********"
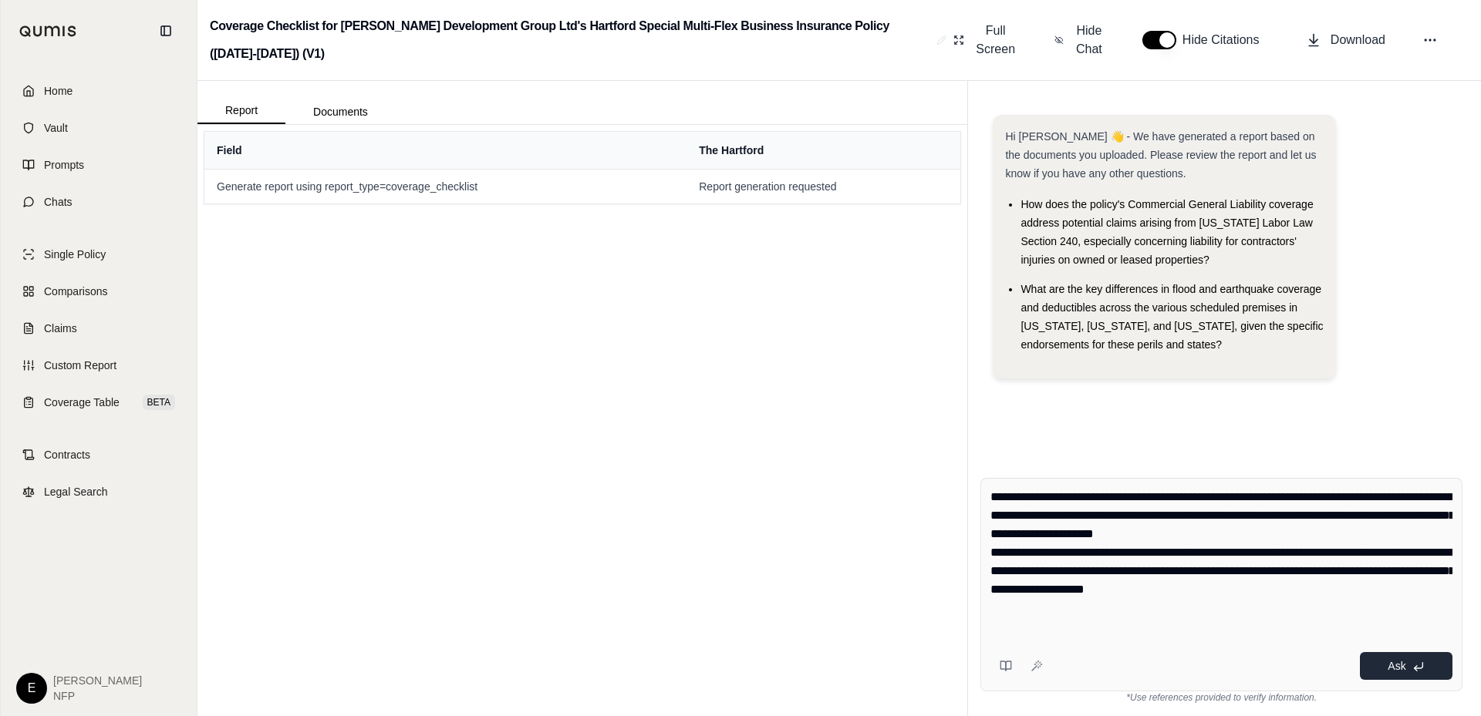
type textarea "**********"
click at [1400, 672] on span "Ask" at bounding box center [1396, 666] width 18 height 12
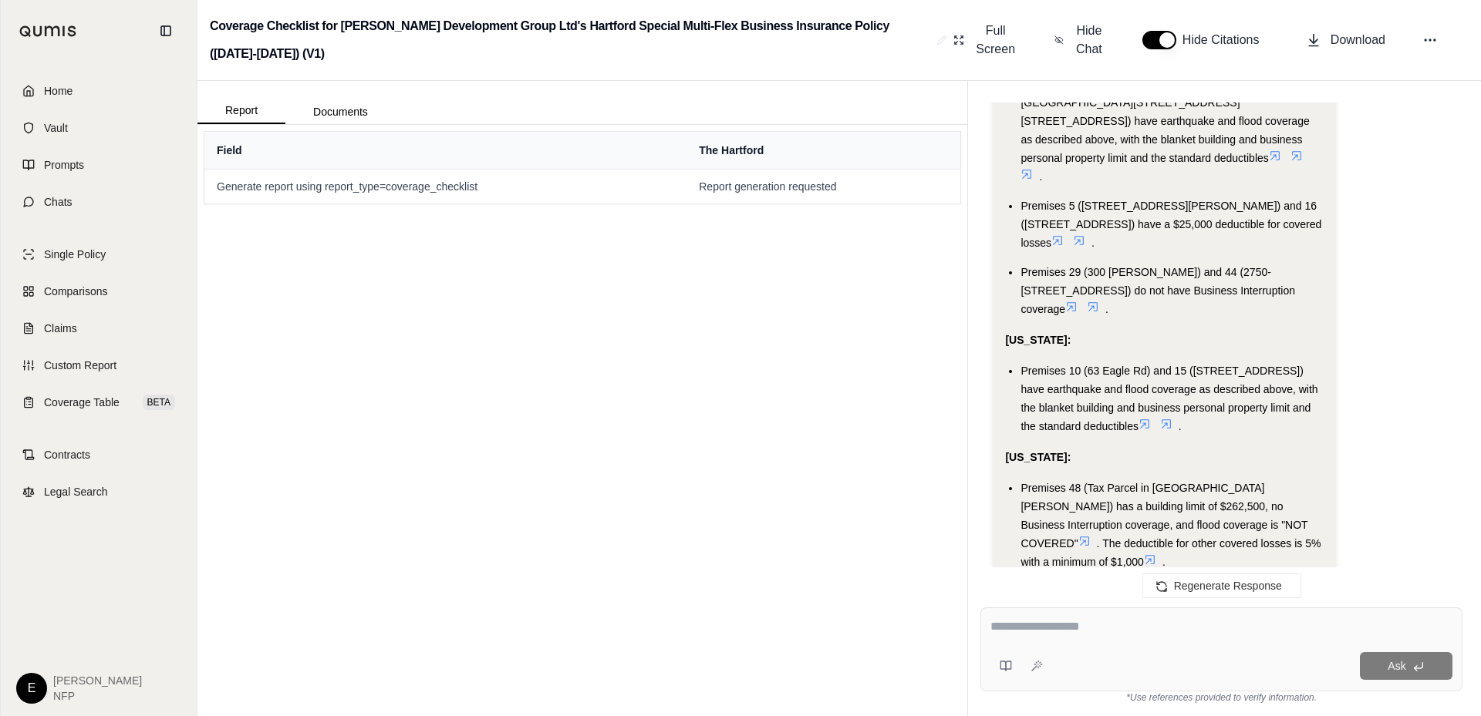
scroll to position [4265, 0]
